Goal: Task Accomplishment & Management: Manage account settings

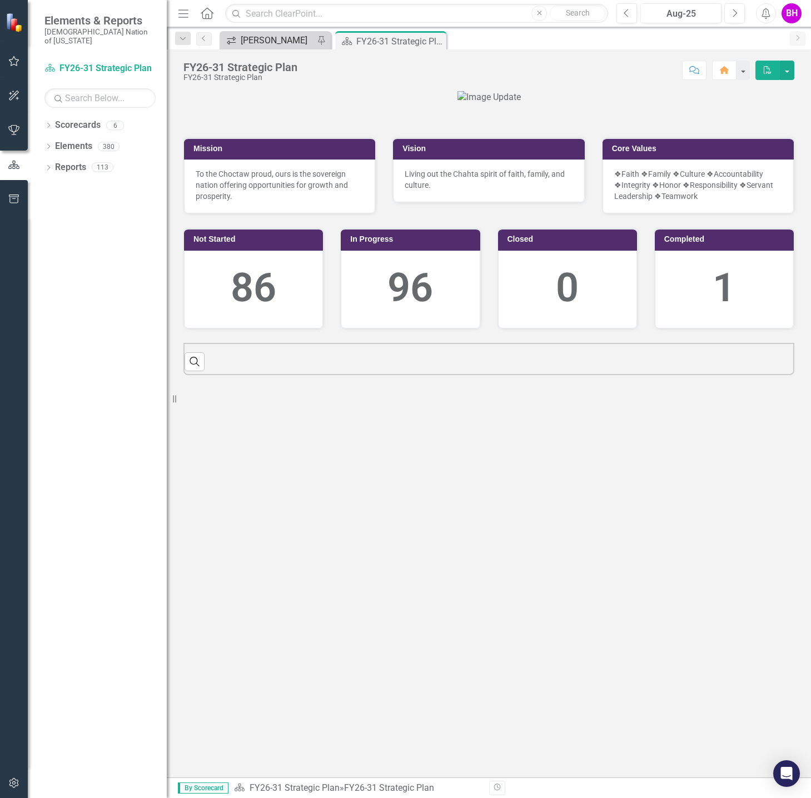
click at [306, 37] on div "[PERSON_NAME]" at bounding box center [277, 40] width 73 height 14
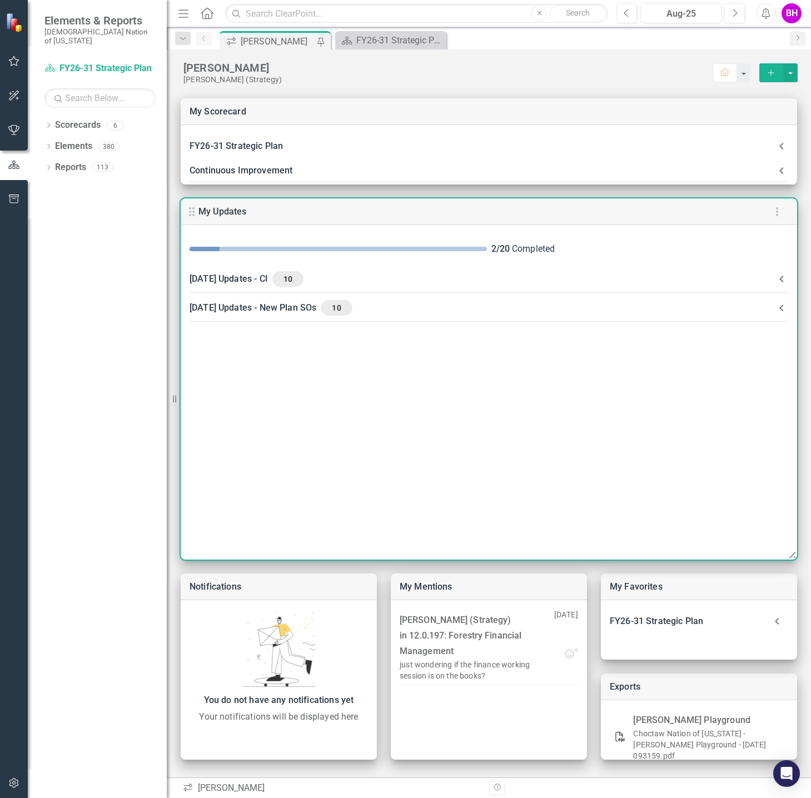
click at [272, 270] on CI-header "[DATE] Updates - CI 10" at bounding box center [489, 278] width 616 height 29
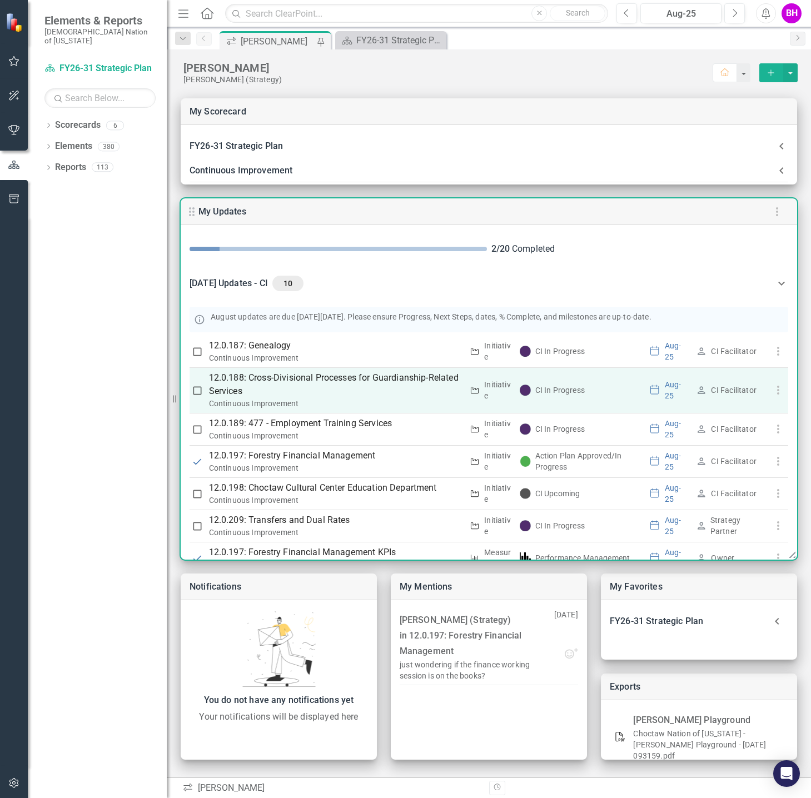
click at [369, 379] on p "12.0.188: Cross-Divisional Processes for Guardianship-Related Services" at bounding box center [336, 384] width 254 height 27
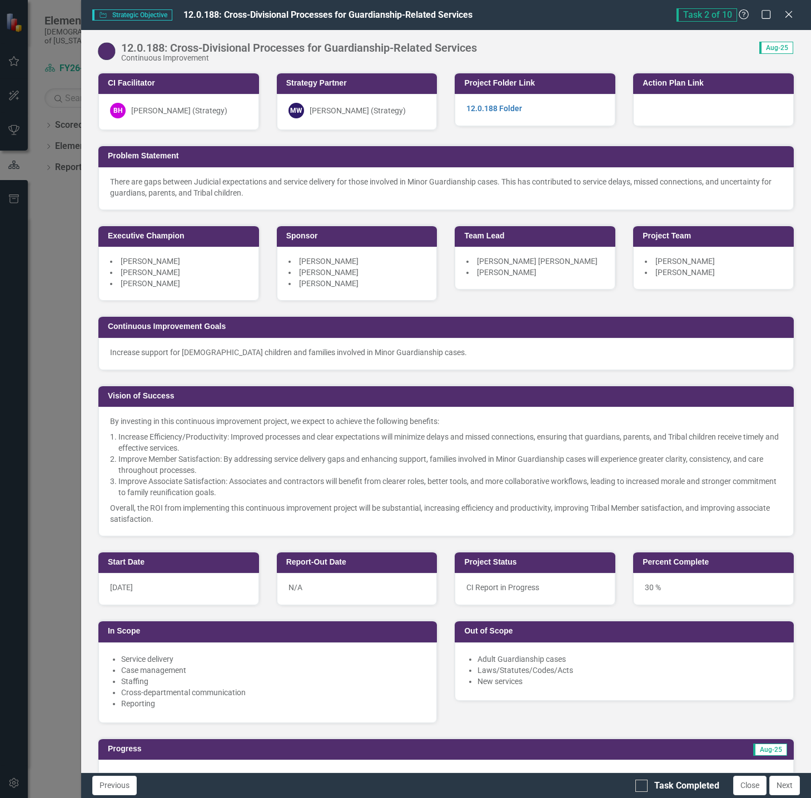
click at [787, 12] on icon "Close" at bounding box center [788, 14] width 11 height 9
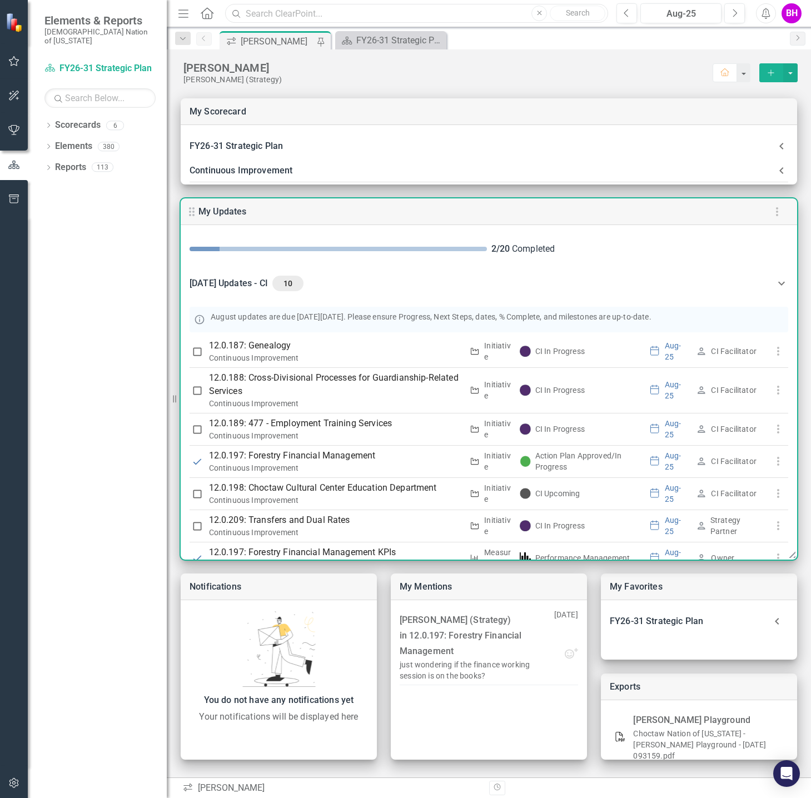
click at [367, 13] on input "text" at bounding box center [416, 13] width 383 height 19
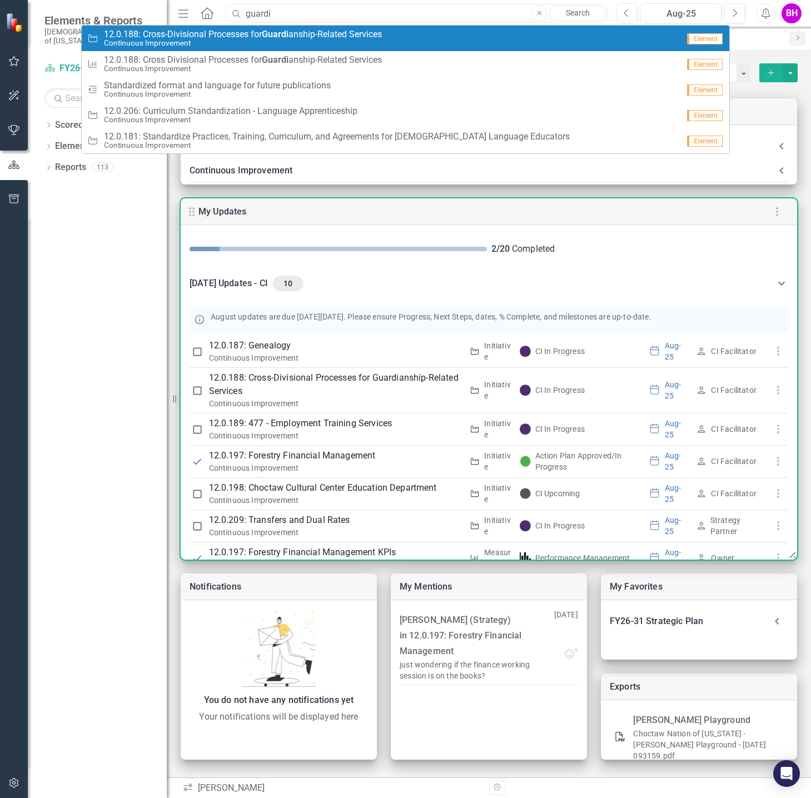
type input "guardi"
click at [365, 37] on span "12.0.188: Cross-Divisional Processes for Guardi anship-Related Services" at bounding box center [243, 34] width 278 height 10
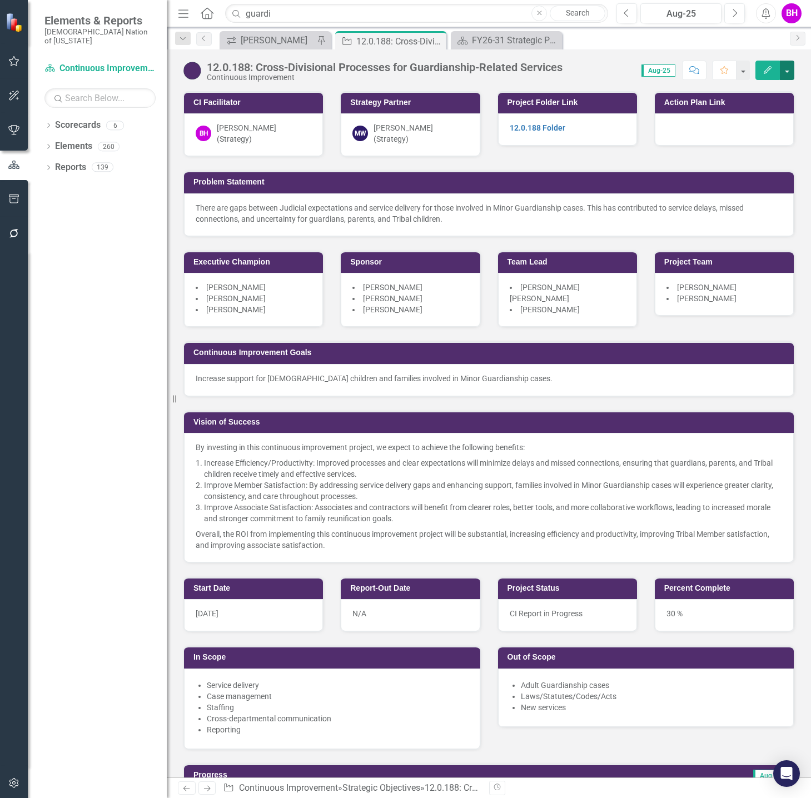
click at [787, 71] on button "button" at bounding box center [787, 70] width 14 height 19
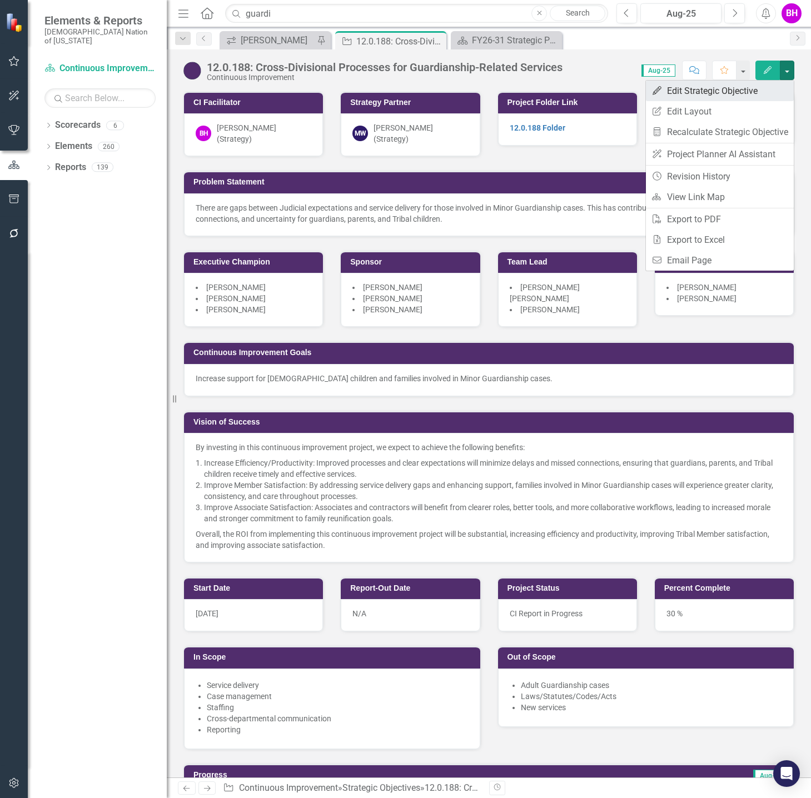
click at [775, 88] on link "Edit Edit Strategic Objective" at bounding box center [720, 91] width 148 height 21
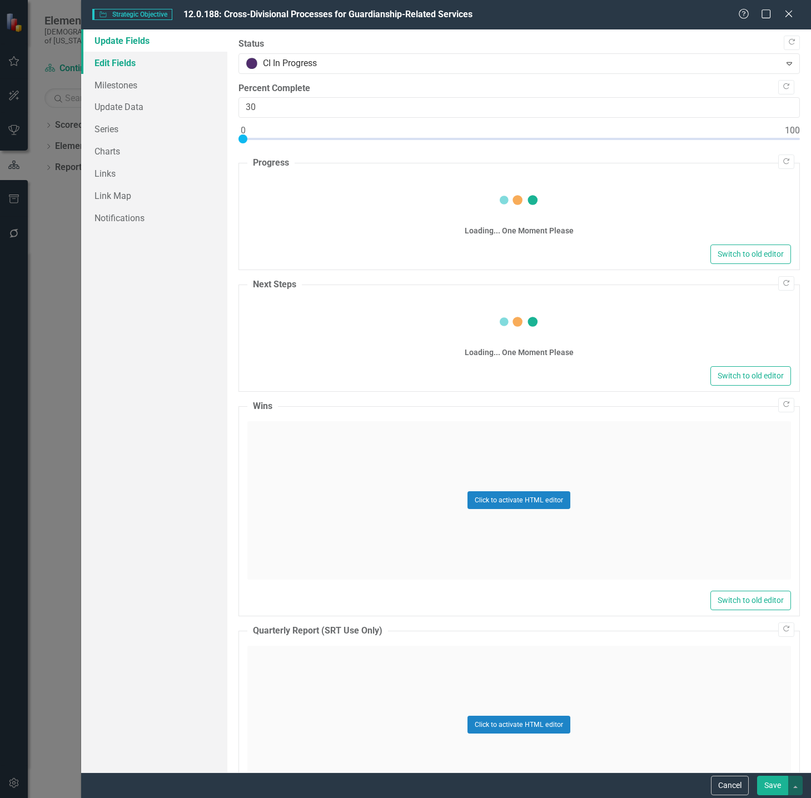
click at [148, 64] on link "Edit Fields" at bounding box center [154, 63] width 146 height 22
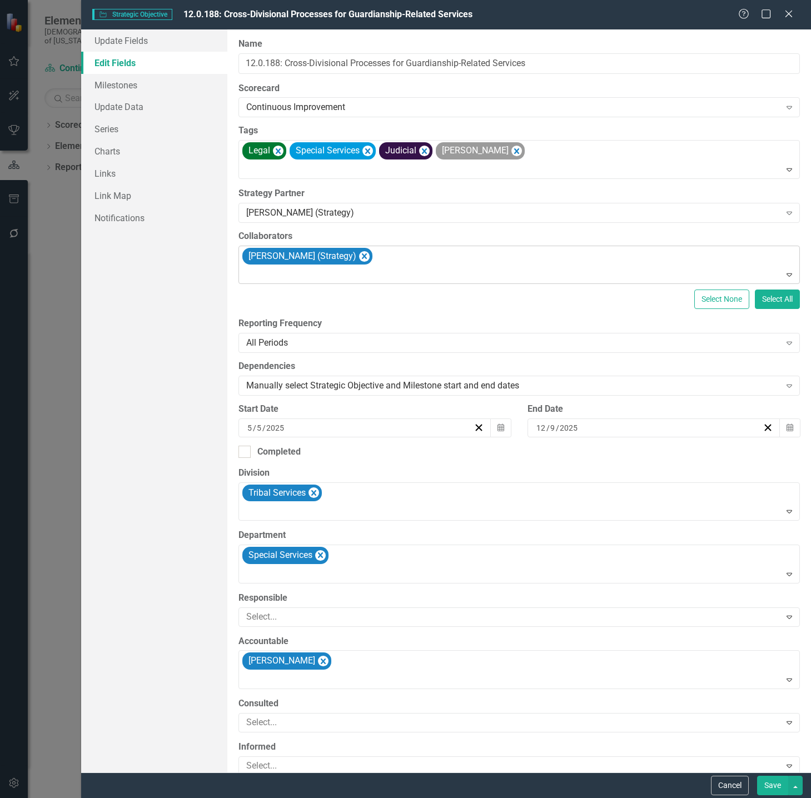
click at [400, 258] on div "[PERSON_NAME] (Strategy)" at bounding box center [520, 265] width 558 height 38
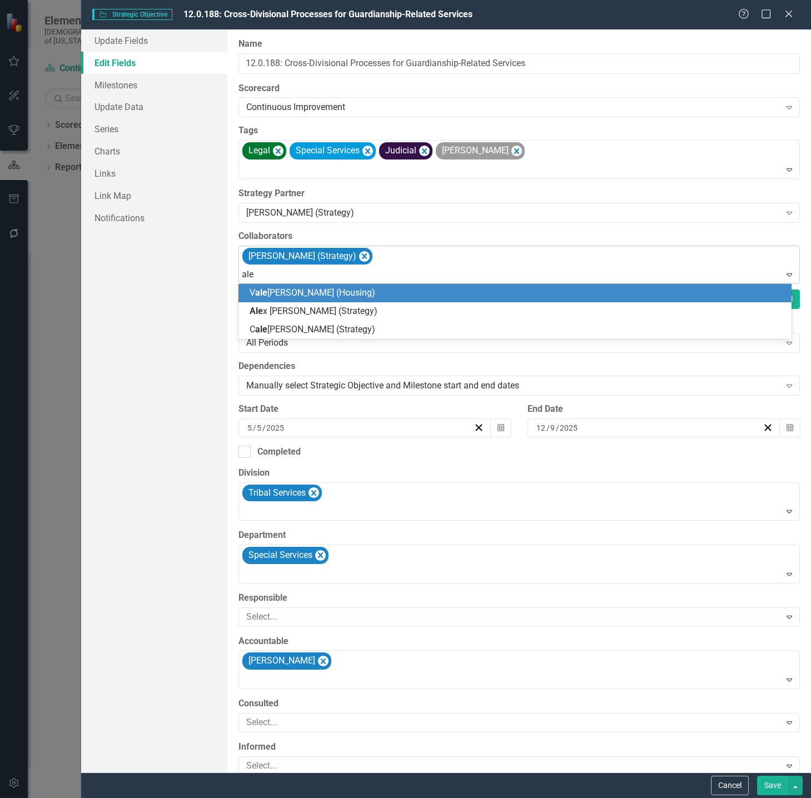
type input "[PERSON_NAME]"
click at [378, 287] on div "[PERSON_NAME] (Strategy)" at bounding box center [516, 293] width 535 height 13
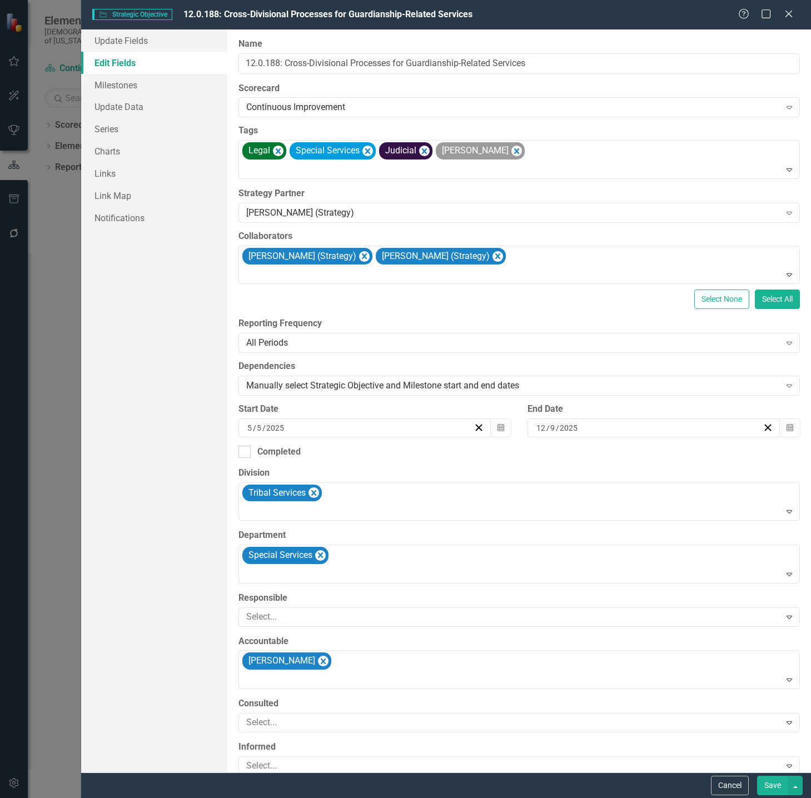
click at [775, 785] on button "Save" at bounding box center [772, 785] width 31 height 19
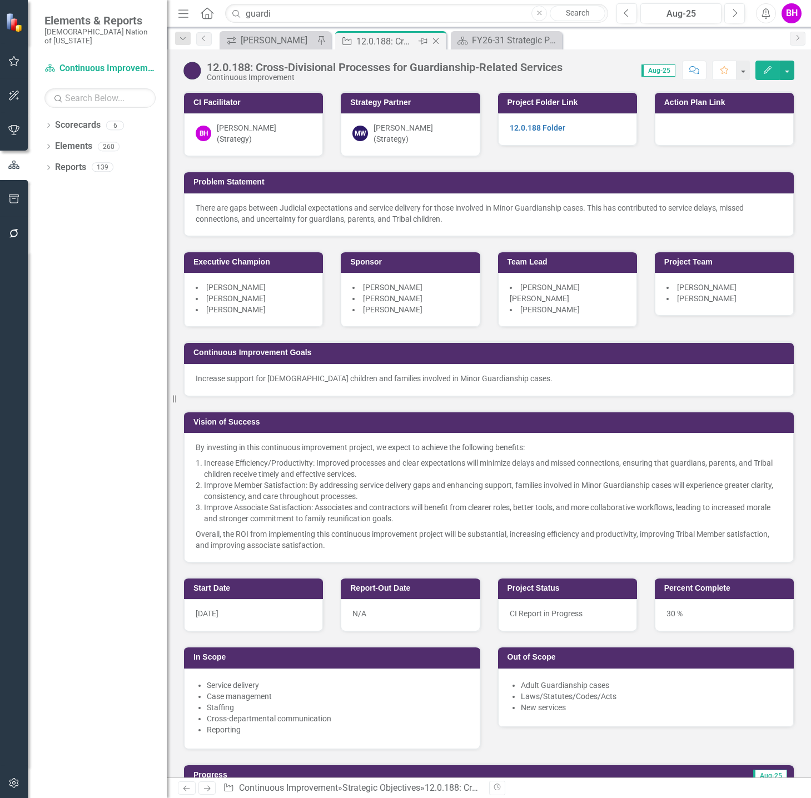
click at [437, 39] on icon at bounding box center [436, 41] width 6 height 6
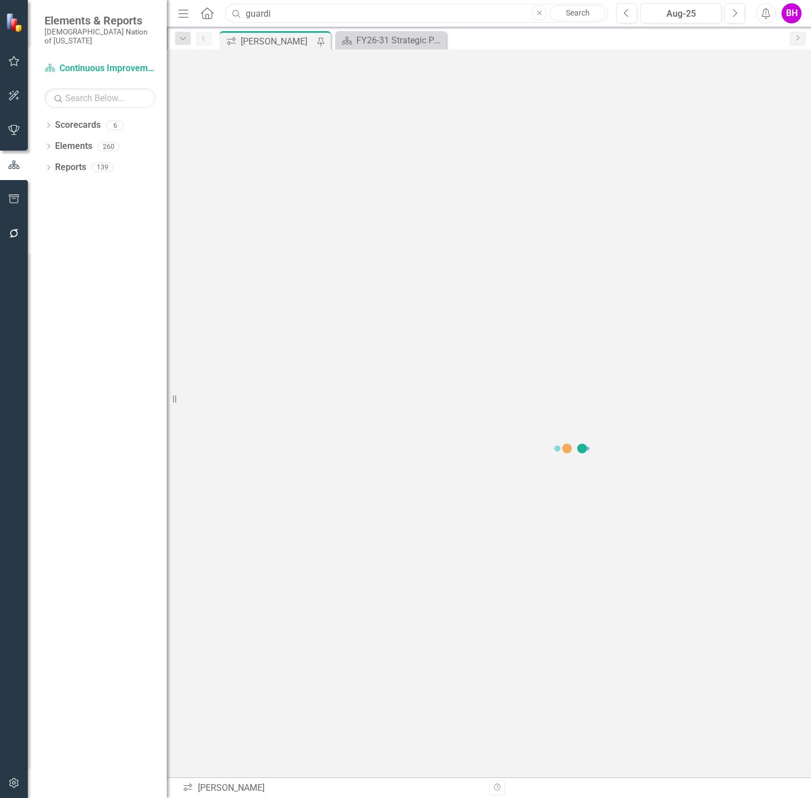
drag, startPoint x: 291, startPoint y: 10, endPoint x: 217, endPoint y: 8, distance: 73.9
click at [217, 8] on div "Menu Home Search guardi Close Search" at bounding box center [390, 13] width 430 height 21
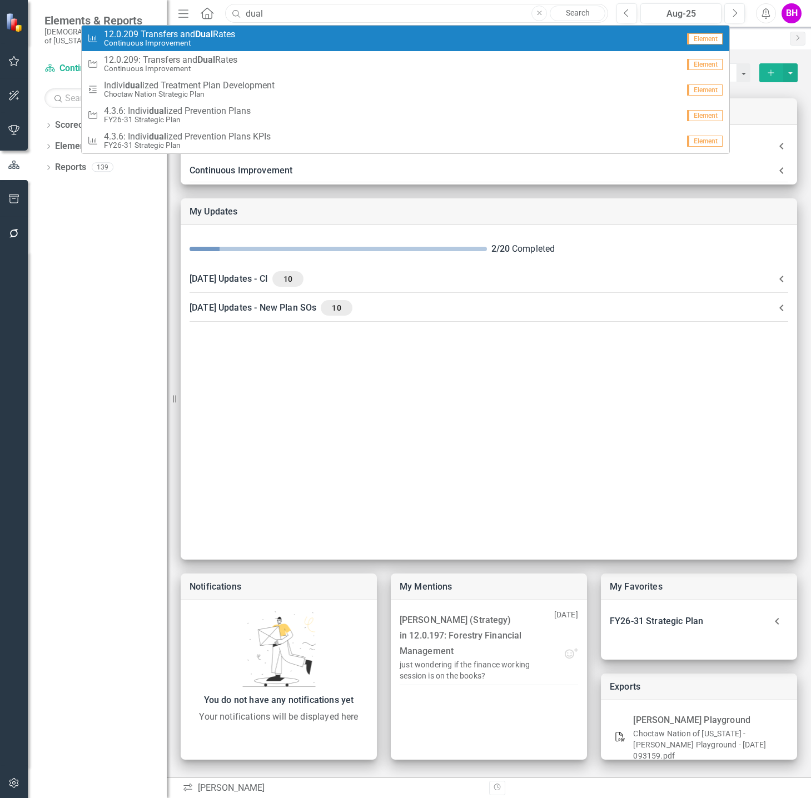
type input "dual"
click at [213, 37] on strong "Dual" at bounding box center [204, 34] width 18 height 11
